Goal: Navigation & Orientation: Find specific page/section

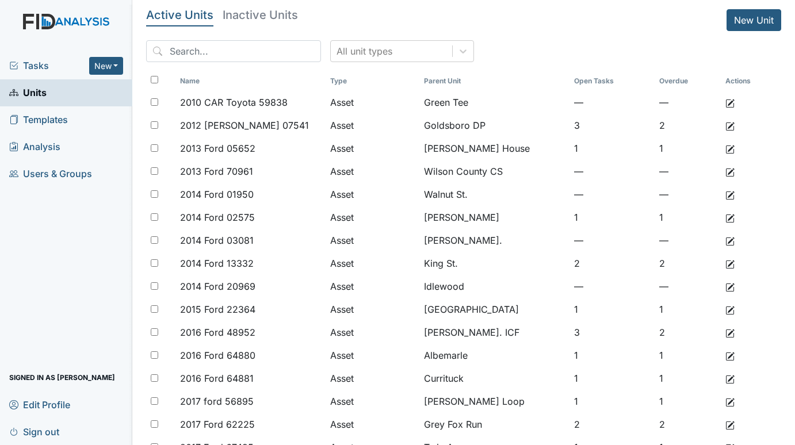
click at [38, 60] on span "Tasks" at bounding box center [49, 66] width 80 height 14
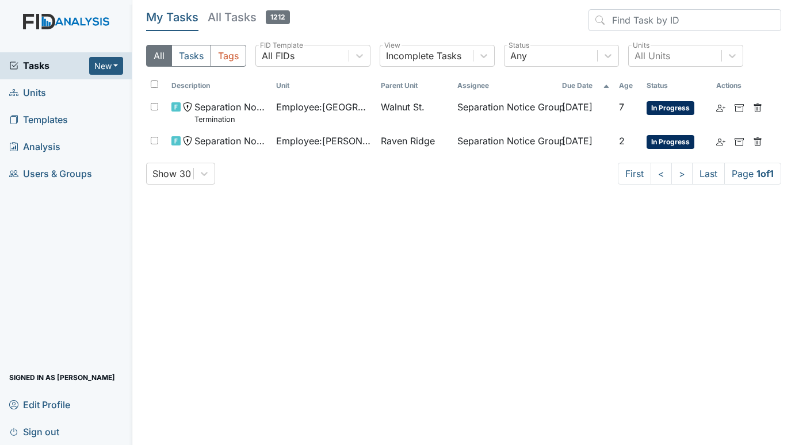
click at [30, 87] on span "Units" at bounding box center [27, 93] width 37 height 18
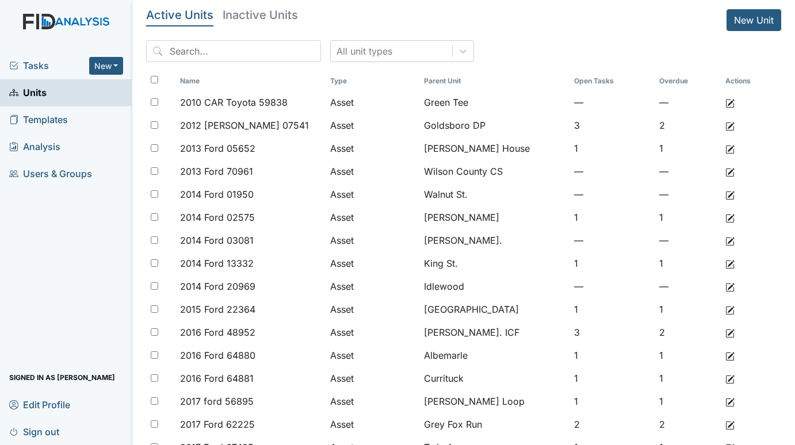
click at [34, 68] on span "Tasks" at bounding box center [49, 66] width 80 height 14
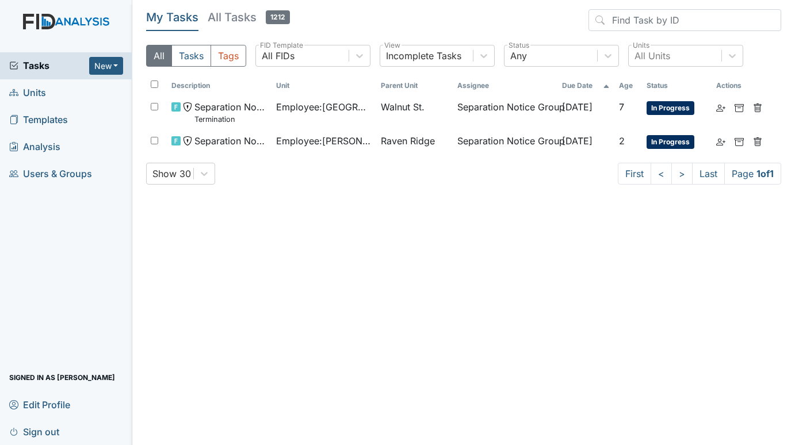
click at [40, 87] on span "Units" at bounding box center [27, 93] width 37 height 18
